Goal: Information Seeking & Learning: Learn about a topic

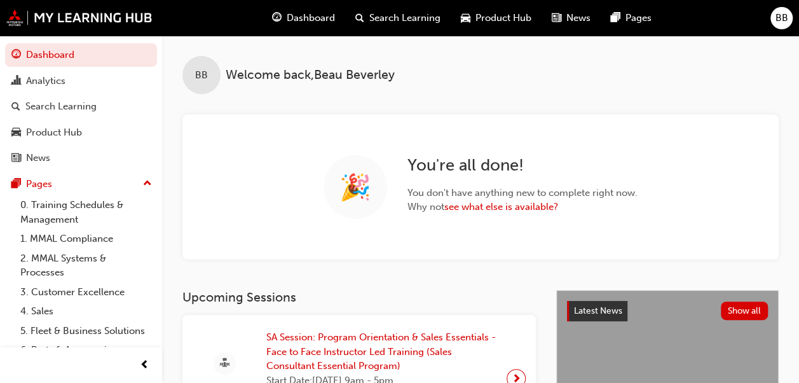
click at [380, 17] on span "Search Learning" at bounding box center [404, 18] width 71 height 15
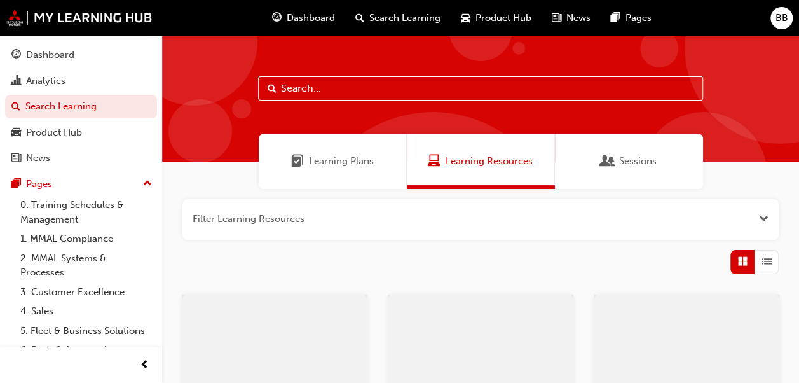
click at [308, 90] on input "text" at bounding box center [480, 88] width 445 height 24
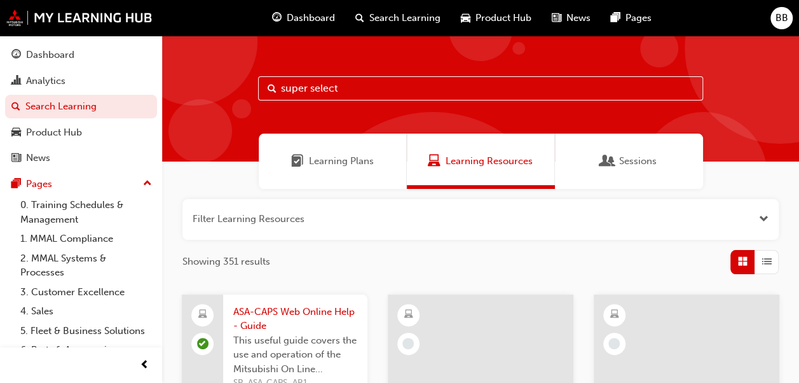
type input "super select"
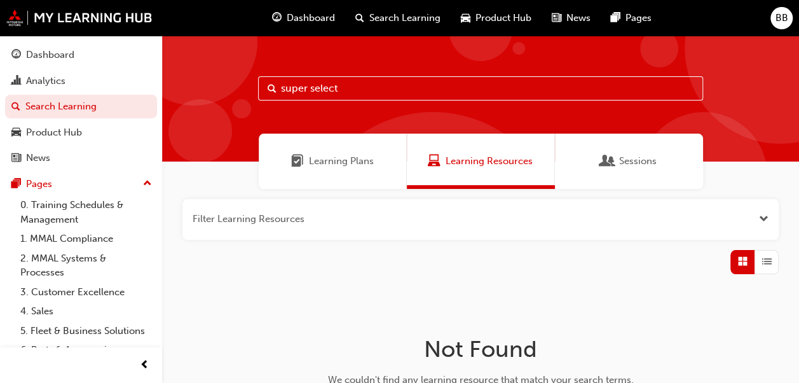
drag, startPoint x: 365, startPoint y: 84, endPoint x: 257, endPoint y: 83, distance: 108.0
click at [257, 83] on div "super select" at bounding box center [480, 99] width 637 height 126
